Goal: Navigation & Orientation: Find specific page/section

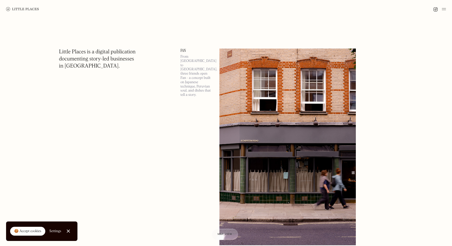
click at [24, 232] on div "🍪 Accept cookies" at bounding box center [27, 231] width 27 height 5
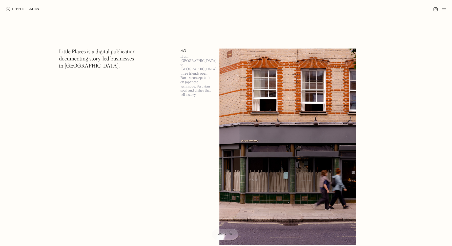
click at [444, 8] on img at bounding box center [444, 9] width 4 height 6
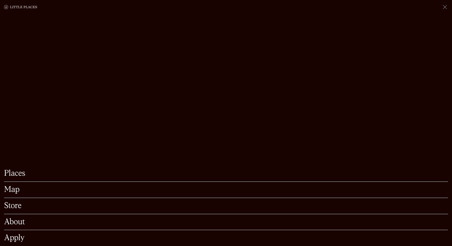
click at [15, 186] on link "Map" at bounding box center [226, 190] width 444 height 8
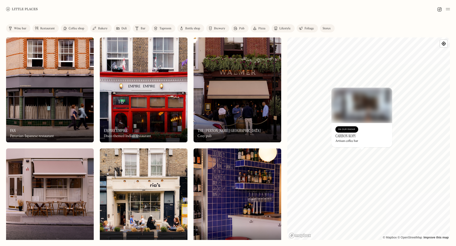
click at [348, 136] on h3 "Carbon Kopi" at bounding box center [345, 136] width 20 height 5
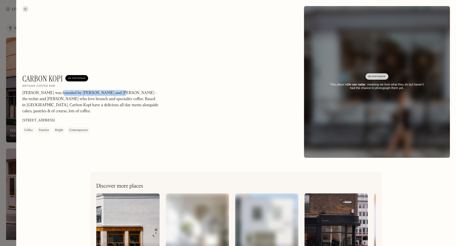
drag, startPoint x: 58, startPoint y: 95, endPoint x: 111, endPoint y: 95, distance: 52.7
click at [111, 95] on p "[PERSON_NAME] was founded by [PERSON_NAME] and [PERSON_NAME] – the techie and […" at bounding box center [90, 102] width 137 height 24
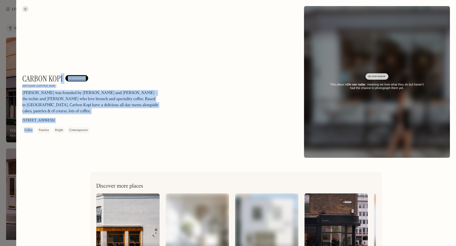
drag, startPoint x: 22, startPoint y: 76, endPoint x: 61, endPoint y: 77, distance: 38.5
click at [61, 77] on div "Carbon Kopi On Our Radar Artisan coffee bar Carbon Kopi was founded by [PERSON_…" at bounding box center [236, 82] width 440 height 164
click at [61, 77] on h1 "Carbon Kopi" at bounding box center [42, 79] width 41 height 10
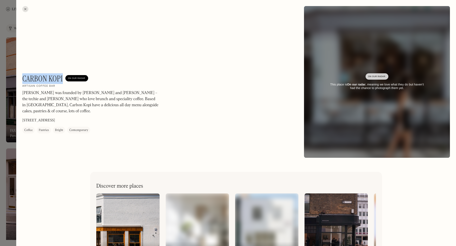
drag, startPoint x: 63, startPoint y: 77, endPoint x: 24, endPoint y: 75, distance: 39.3
click at [24, 75] on h1 "Carbon Kopi" at bounding box center [42, 79] width 41 height 10
copy h1 "Carbon Kopi"
click at [26, 10] on div at bounding box center [25, 9] width 6 height 6
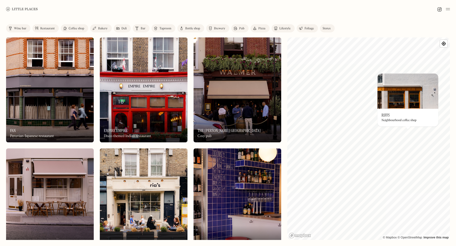
click at [383, 115] on h3 "Riffs" at bounding box center [385, 115] width 8 height 5
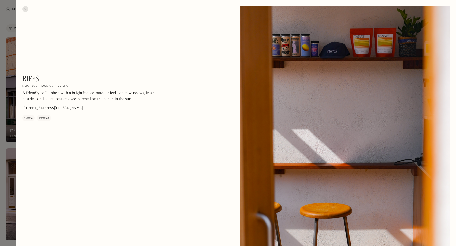
click at [32, 78] on h1 "Riffs" at bounding box center [30, 79] width 17 height 10
copy h1 "Riffs"
click at [25, 10] on div at bounding box center [25, 9] width 6 height 6
